Goal: Navigation & Orientation: Find specific page/section

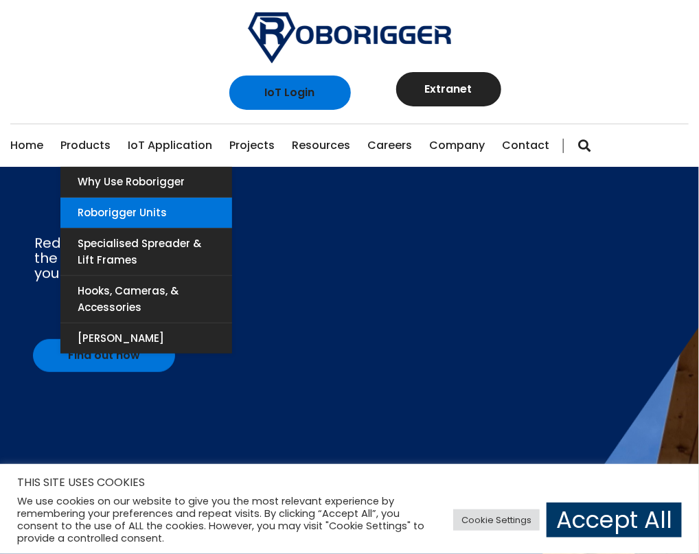
click at [122, 198] on link "Roborigger Units" at bounding box center [146, 213] width 172 height 30
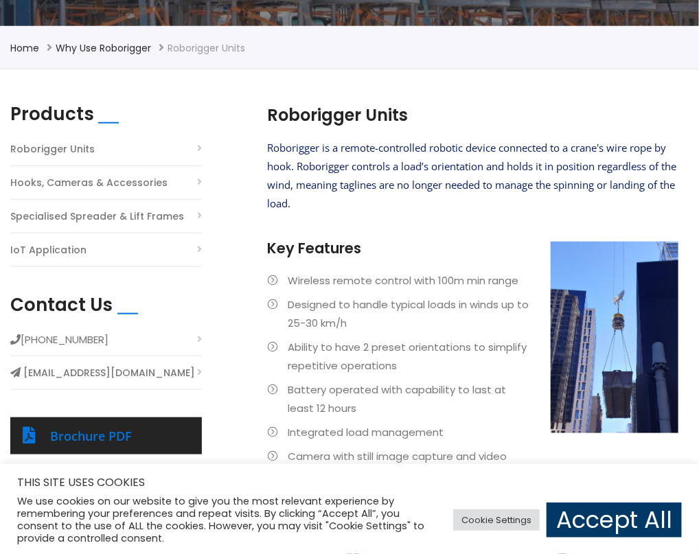
scroll to position [275, 0]
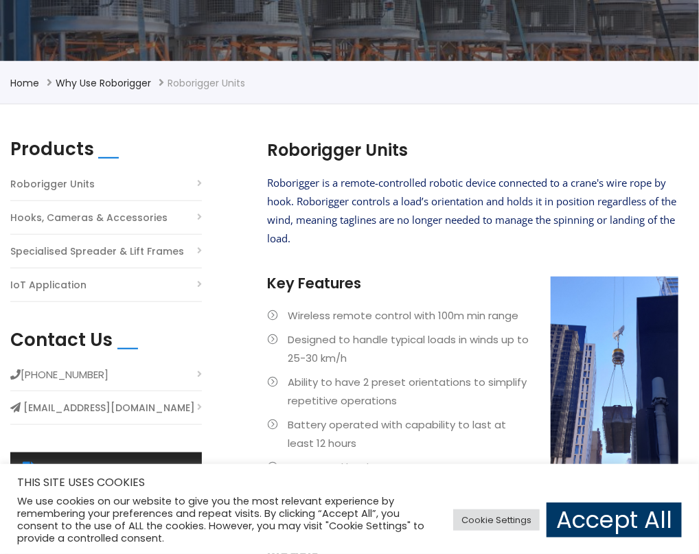
click at [0, 0] on link "Projects" at bounding box center [0, 0] width 0 height 0
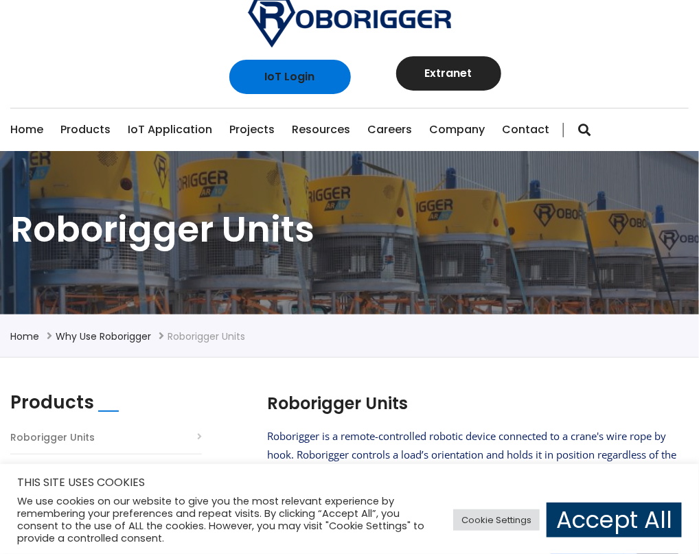
scroll to position [0, 0]
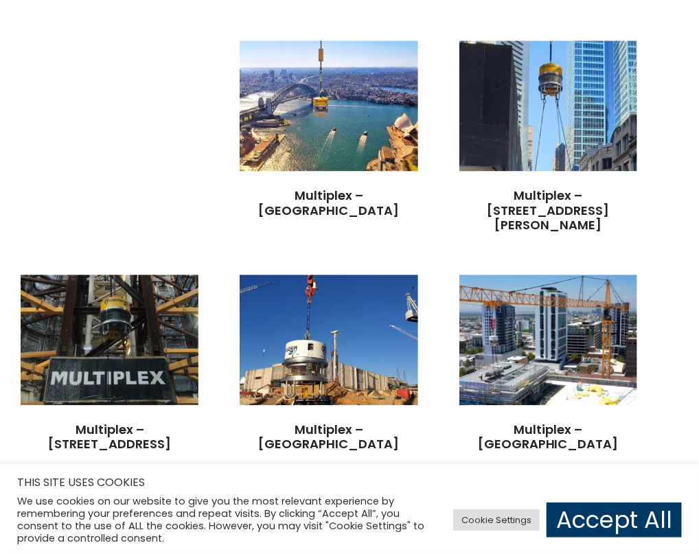
scroll to position [2885, 0]
